Goal: Task Accomplishment & Management: Use online tool/utility

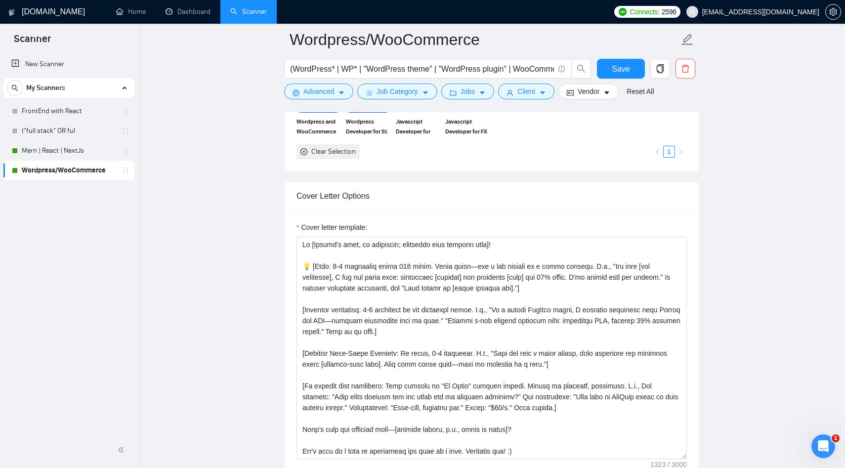
scroll to position [997, 0]
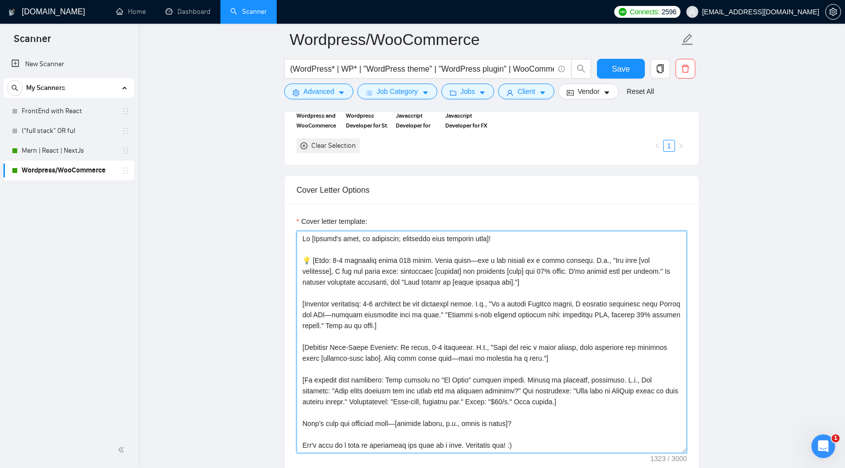
click at [431, 316] on textarea "Cover letter template:" at bounding box center [492, 342] width 390 height 222
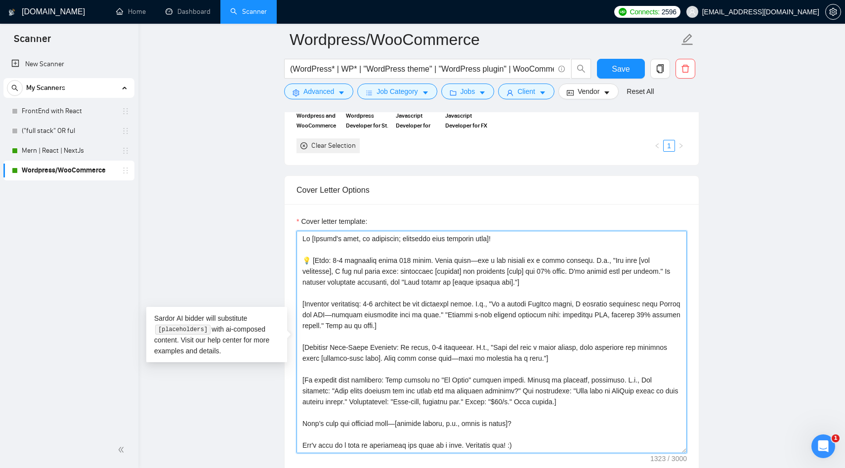
click at [378, 312] on textarea "Cover letter template:" at bounding box center [492, 342] width 390 height 222
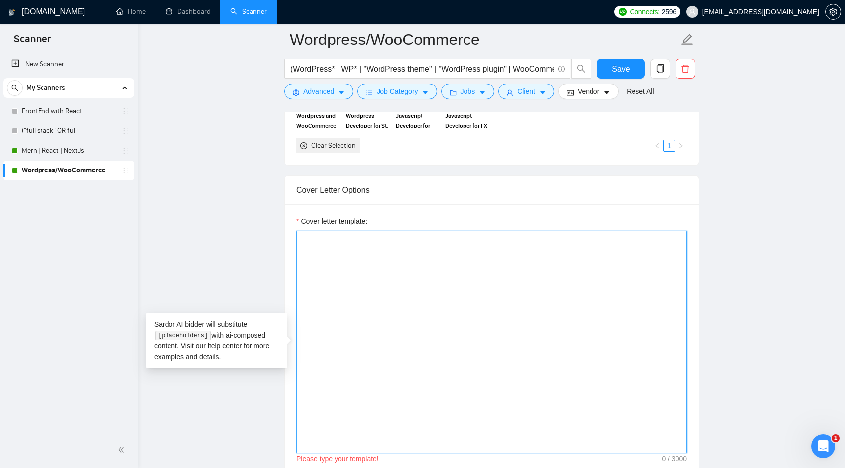
paste textarea "Hey [Client's name, if mentioned; skip otherwise]! [Hook: 1 sharp line <150 cha…"
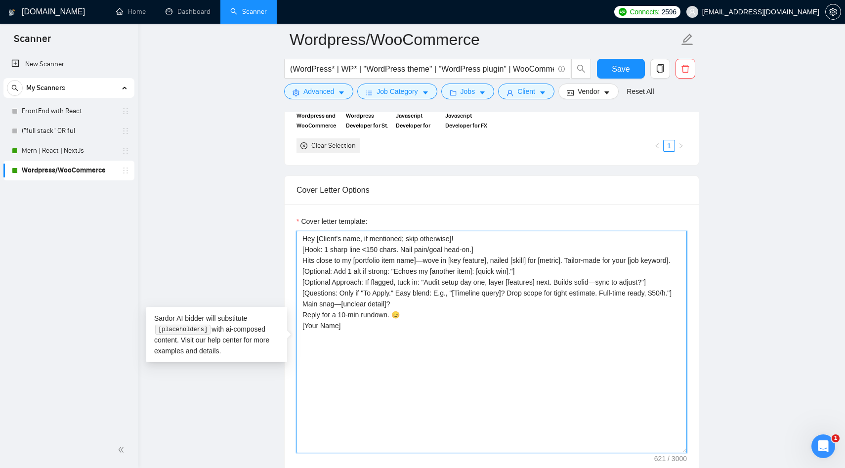
click at [478, 241] on textarea "Hey [Client's name, if mentioned; skip otherwise]! [Hook: 1 sharp line <150 cha…" at bounding box center [492, 342] width 390 height 222
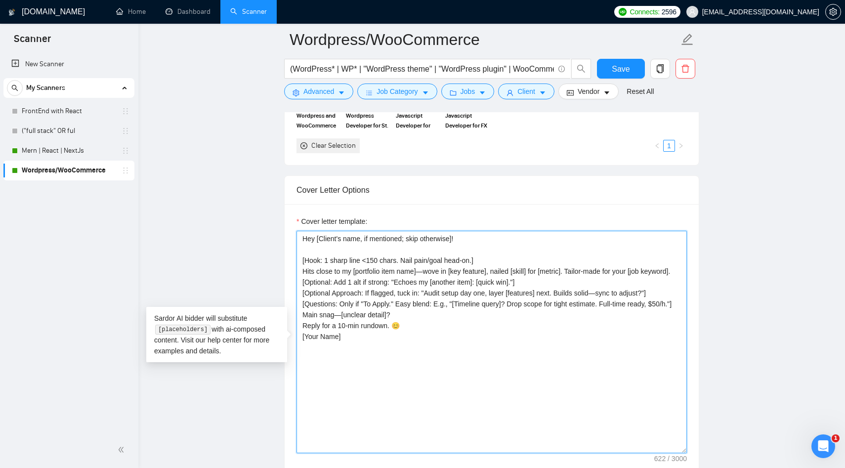
click at [494, 260] on textarea "Hey [Client's name, if mentioned; skip otherwise]! [Hook: 1 sharp line <150 cha…" at bounding box center [492, 342] width 390 height 222
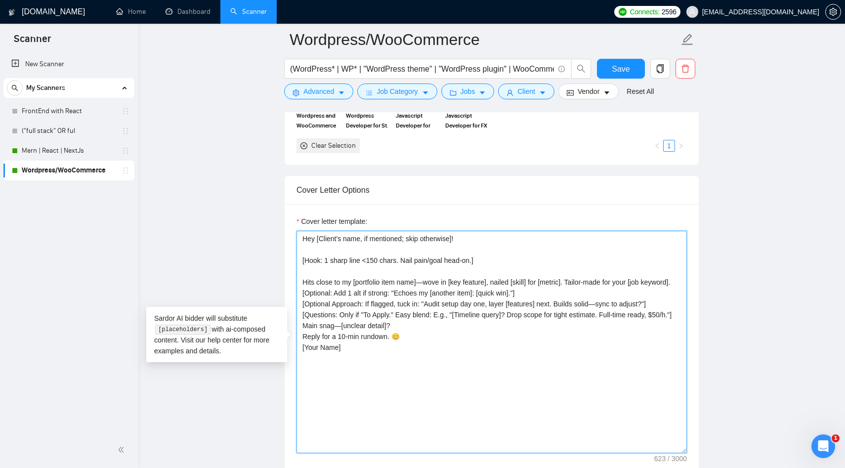
click at [569, 291] on textarea "Hey [Client's name, if mentioned; skip otherwise]! [Hook: 1 sharp line <150 cha…" at bounding box center [492, 342] width 390 height 222
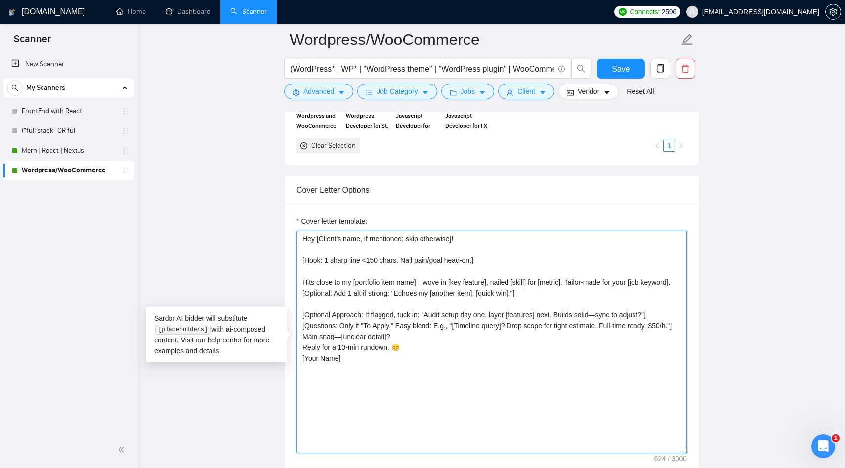
click at [391, 332] on textarea "Hey [Client's name, if mentioned; skip otherwise]! [Hook: 1 sharp line <150 cha…" at bounding box center [492, 342] width 390 height 222
click at [402, 358] on textarea "Hey [Client's name, if mentioned; skip otherwise]! [Hook: 1 sharp line <150 cha…" at bounding box center [492, 342] width 390 height 222
click at [411, 376] on textarea "Hey [Client's name, if mentioned; skip otherwise]! [Hook: 1 sharp line <150 cha…" at bounding box center [492, 342] width 390 height 222
type textarea "Hey [Client's name, if mentioned; skip otherwise]! [Hook: 1 sharp line <150 cha…"
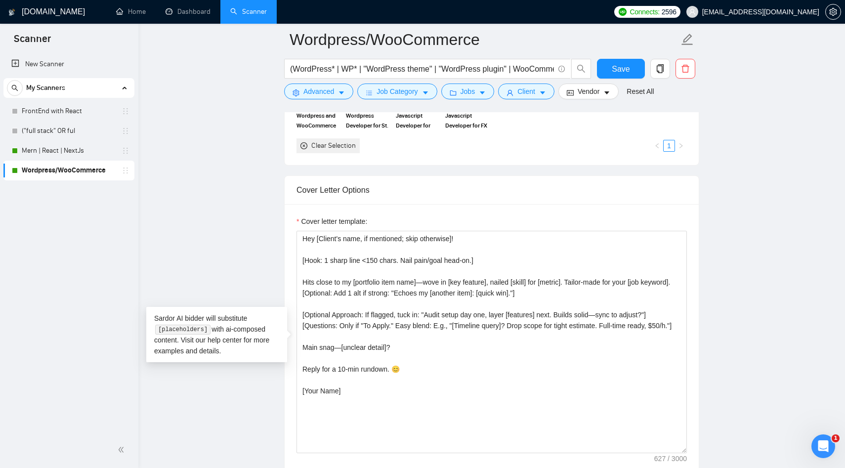
click at [227, 416] on main "Wordpress/WooCommerce (WordPress* | WP* | "WordPress theme" | "WordPress plugin…" at bounding box center [491, 425] width 675 height 2766
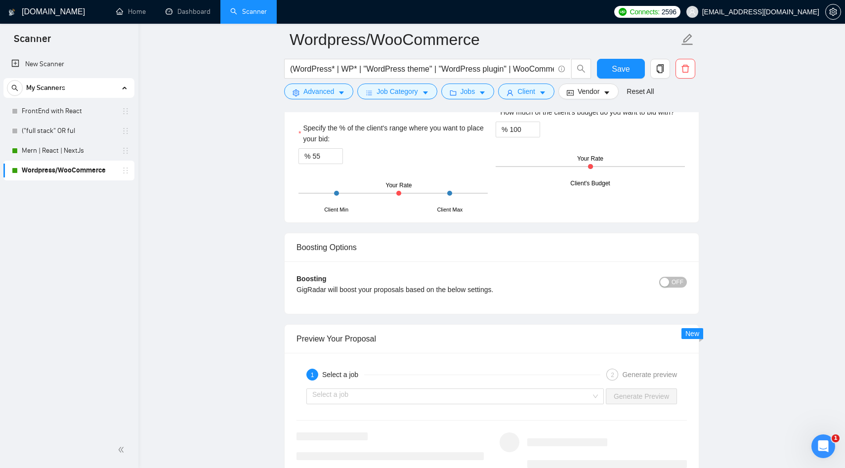
scroll to position [1678, 0]
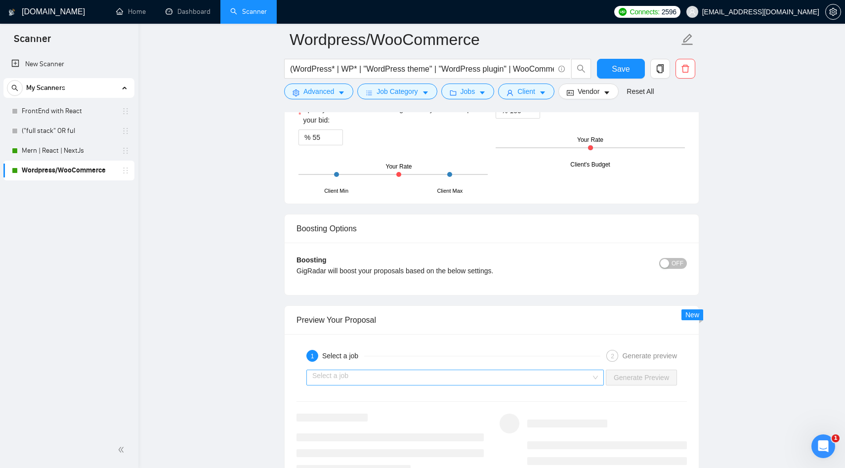
click at [471, 378] on input "search" at bounding box center [451, 377] width 279 height 15
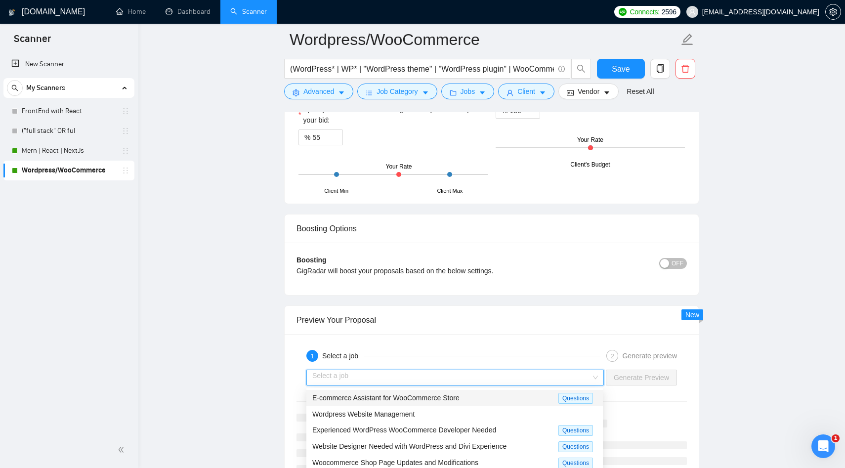
click at [401, 403] on div "E-commerce Assistant for WooCommerce Store Questions" at bounding box center [454, 398] width 297 height 16
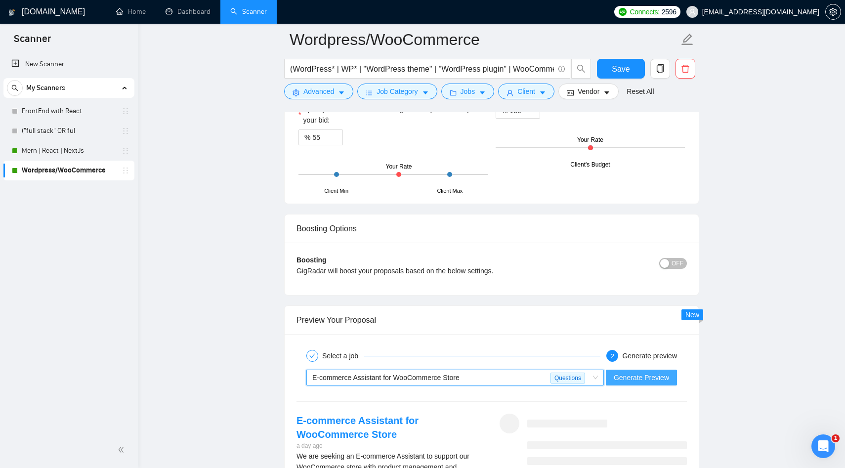
click at [649, 375] on span "Generate Preview" at bounding box center [641, 377] width 55 height 11
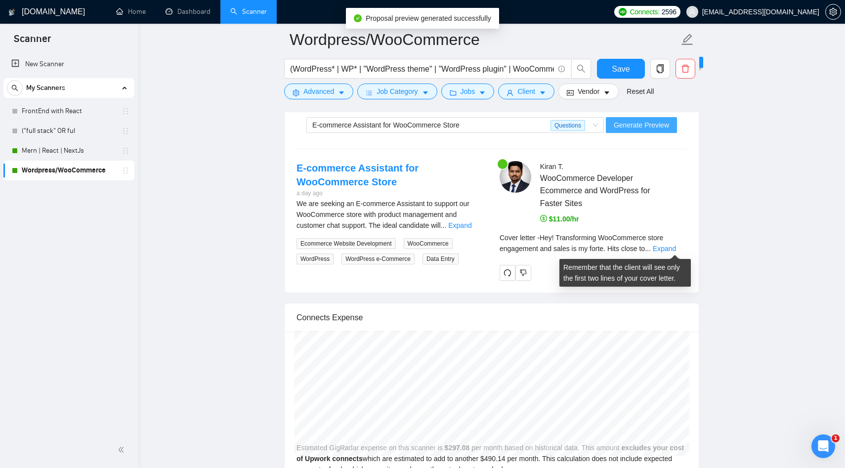
scroll to position [1936, 0]
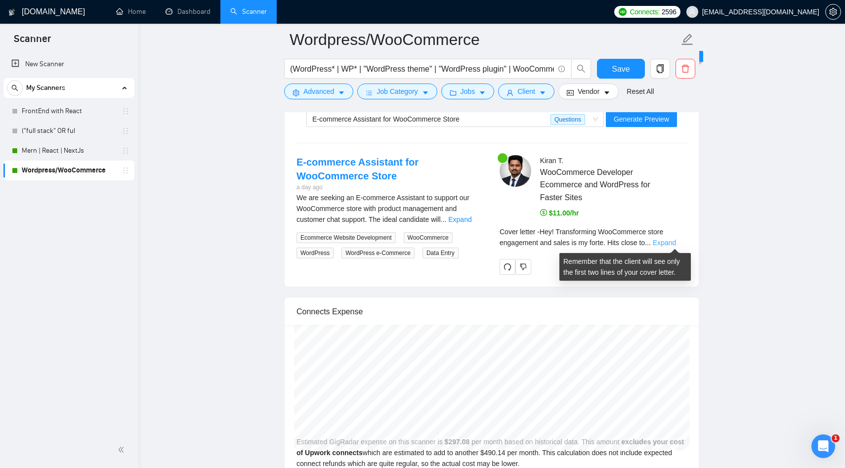
click at [669, 242] on link "Expand" at bounding box center [664, 243] width 23 height 8
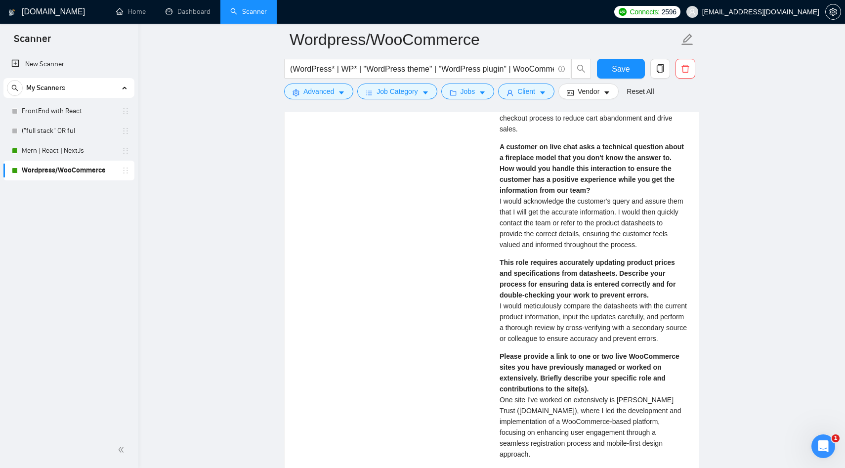
scroll to position [2182, 0]
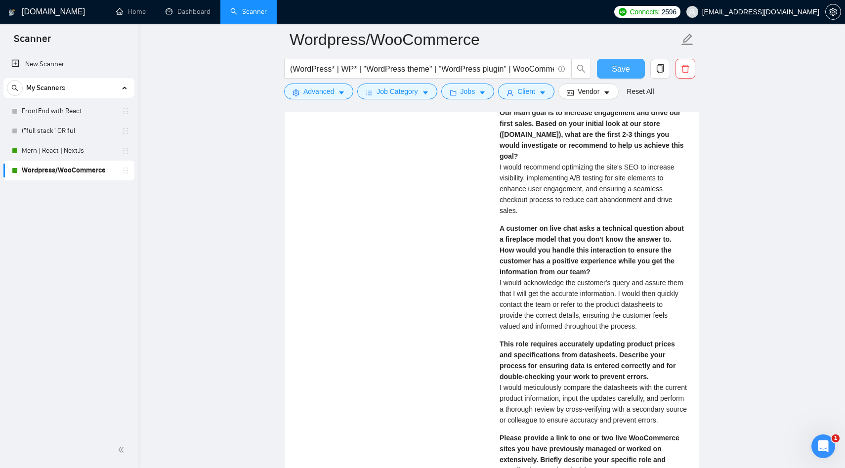
click at [623, 69] on span "Save" at bounding box center [621, 69] width 18 height 12
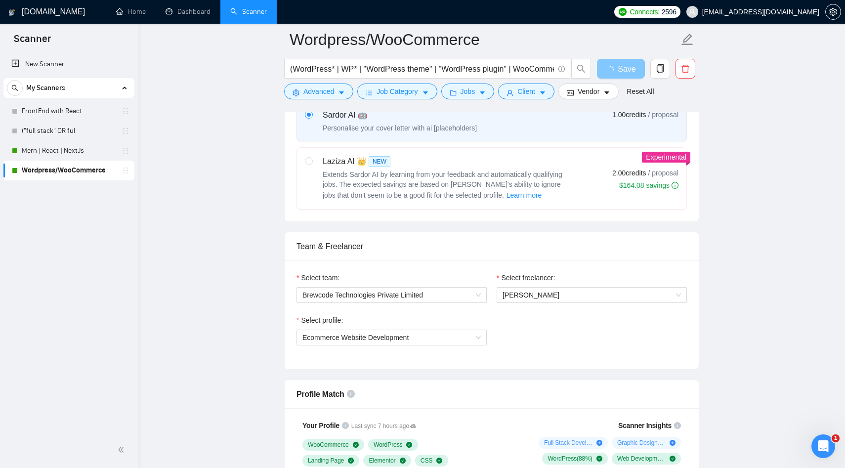
scroll to position [103, 0]
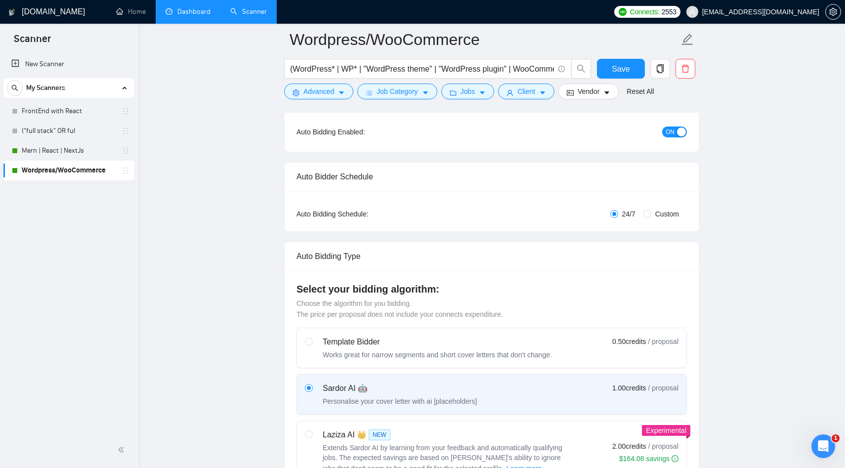
click at [203, 10] on link "Dashboard" at bounding box center [188, 11] width 45 height 8
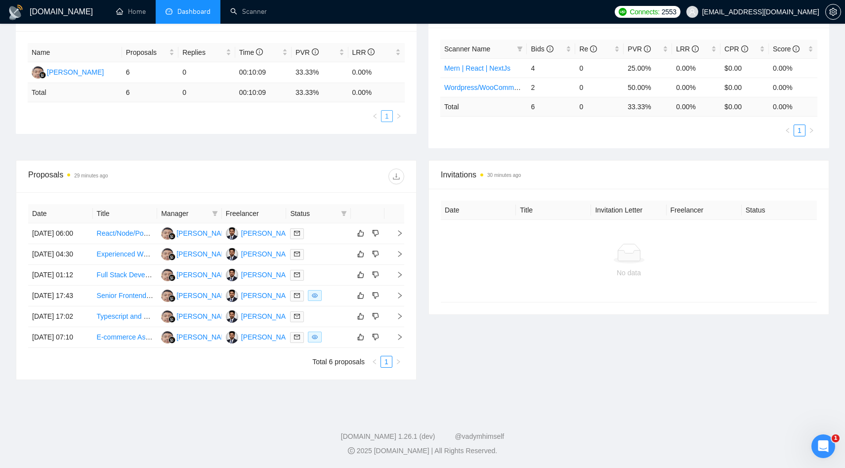
scroll to position [224, 0]
